Goal: Check status: Check status

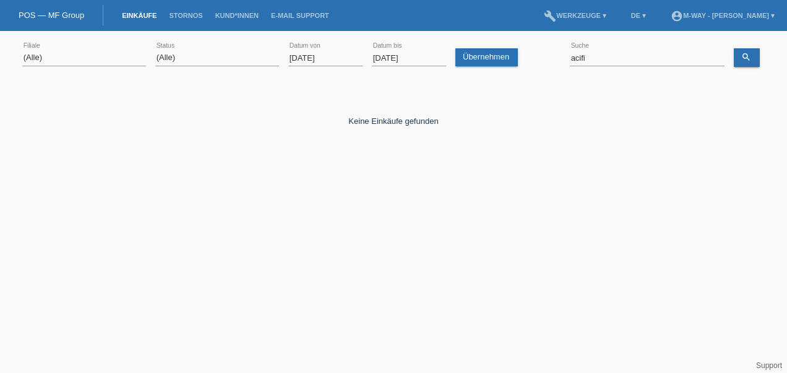
select select "ALL"
drag, startPoint x: 0, startPoint y: 0, endPoint x: 317, endPoint y: 56, distance: 321.9
click at [326, 53] on input "[DATE]" at bounding box center [325, 57] width 74 height 15
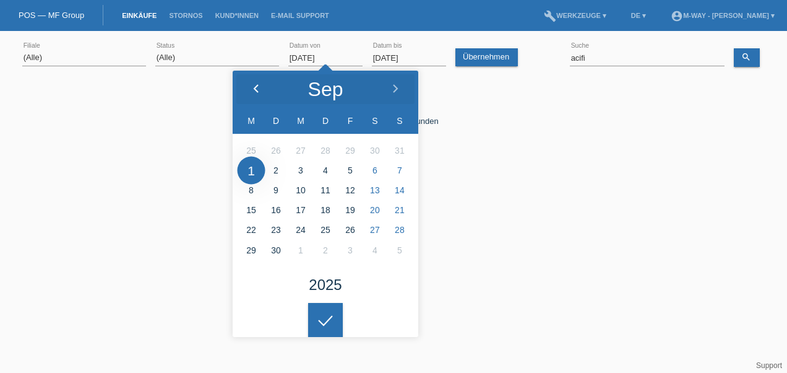
click at [258, 84] on icon at bounding box center [256, 89] width 10 height 10
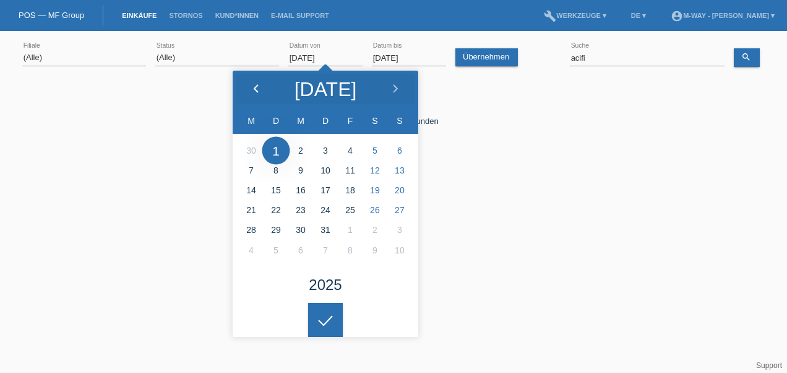
click at [258, 84] on icon at bounding box center [256, 89] width 10 height 10
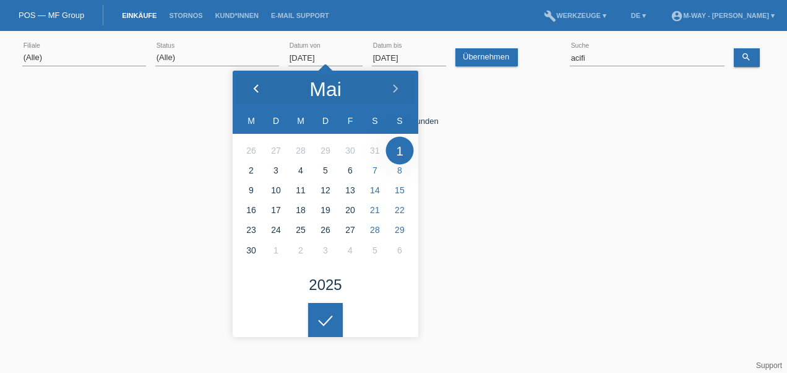
click at [258, 84] on icon at bounding box center [256, 89] width 10 height 10
type input "[DATE]"
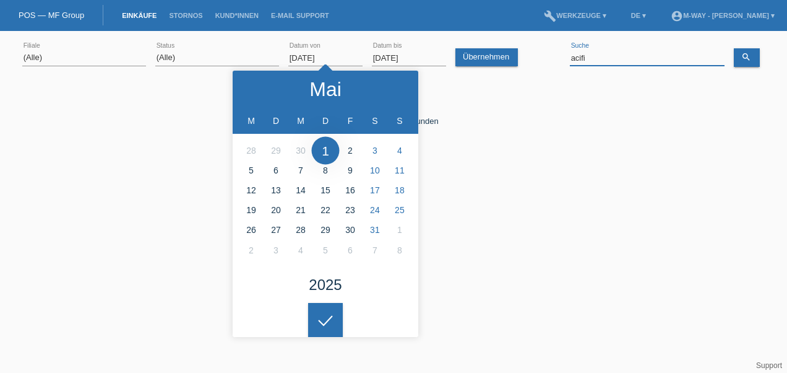
drag, startPoint x: 617, startPoint y: 59, endPoint x: 553, endPoint y: 56, distance: 63.9
click at [553, 56] on div "(Alle) [PERSON_NAME] Passion Vélo SàRL [GEOGRAPHIC_DATA] [GEOGRAPHIC_DATA] [GEO…" at bounding box center [393, 58] width 743 height 42
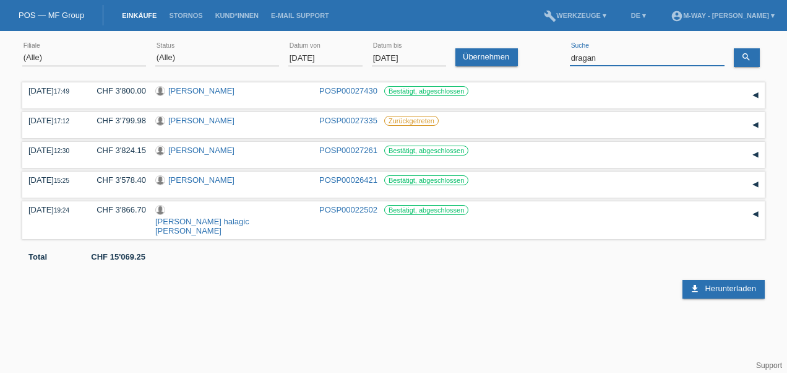
click at [610, 57] on input "dragan" at bounding box center [647, 57] width 155 height 15
click at [741, 58] on icon "search" at bounding box center [746, 57] width 10 height 10
drag, startPoint x: 600, startPoint y: 58, endPoint x: 560, endPoint y: 59, distance: 40.2
click at [560, 59] on div "(Alle) [PERSON_NAME] Passion Vélo SàRL [GEOGRAPHIC_DATA] [GEOGRAPHIC_DATA] [GEO…" at bounding box center [393, 58] width 743 height 42
type input "[PERSON_NAME]"
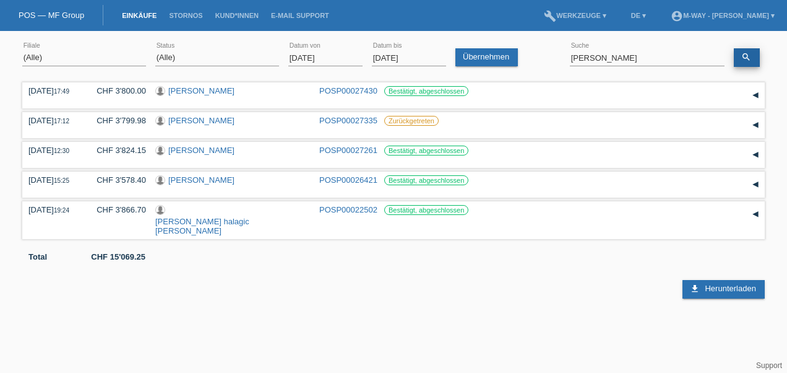
click at [749, 58] on icon "search" at bounding box center [746, 57] width 10 height 10
